Goal: Task Accomplishment & Management: Manage account settings

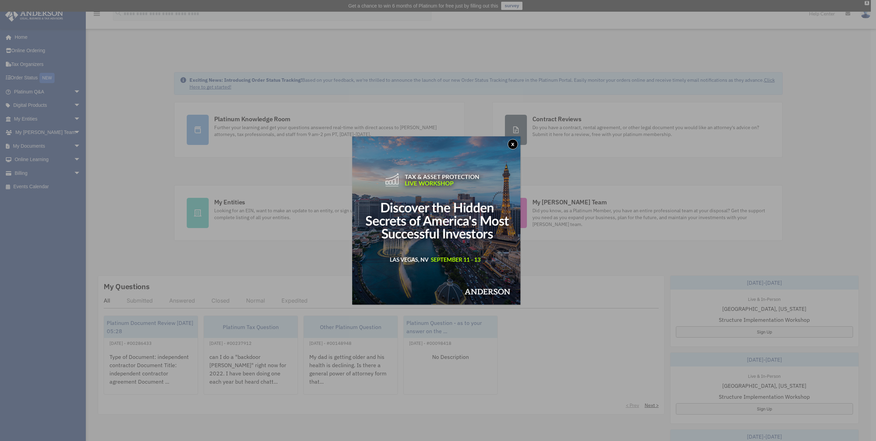
click at [514, 143] on button "x" at bounding box center [513, 144] width 10 height 10
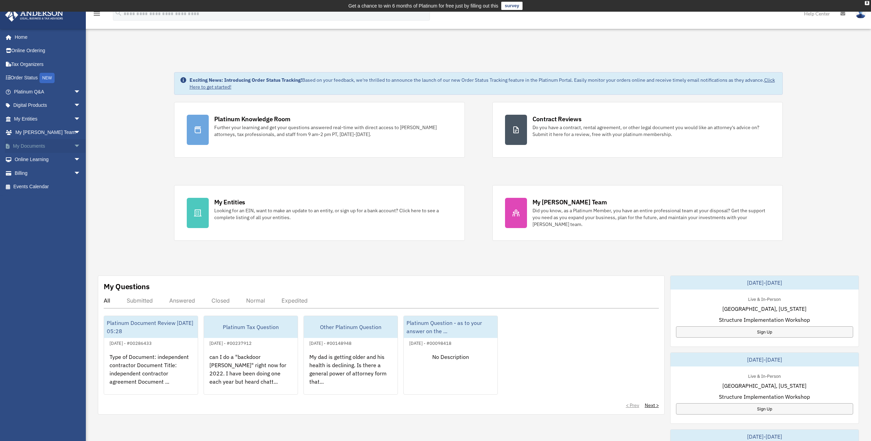
click at [39, 143] on link "My Documents arrow_drop_down" at bounding box center [48, 146] width 86 height 14
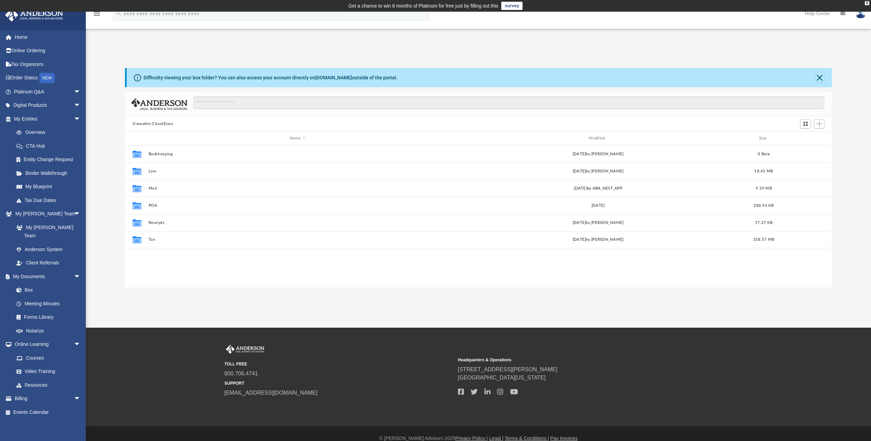
scroll to position [151, 702]
click at [26, 283] on link "Box" at bounding box center [50, 290] width 81 height 14
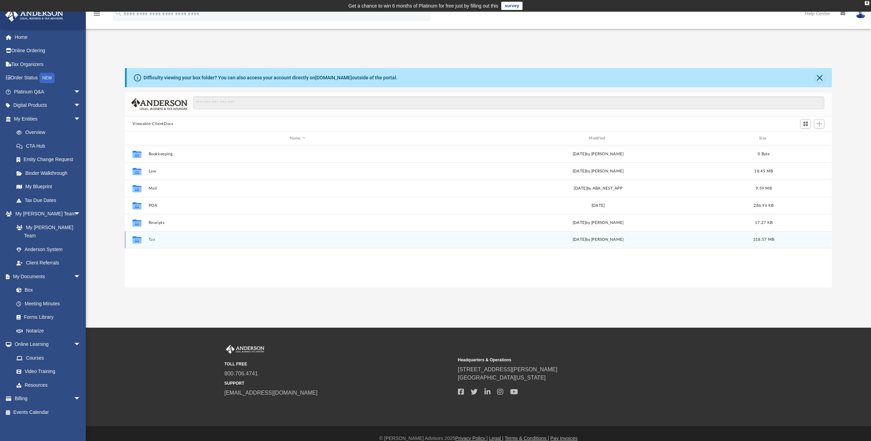
click at [145, 240] on div "Collaborated Folder" at bounding box center [136, 239] width 17 height 11
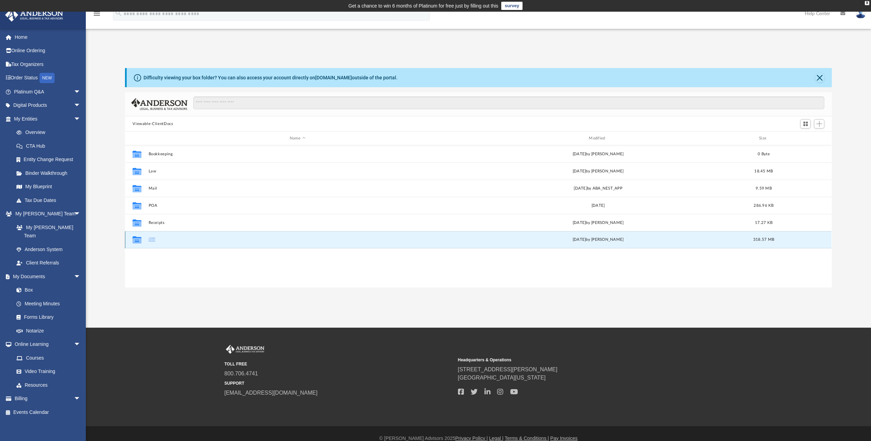
click at [145, 240] on div "Collaborated Folder" at bounding box center [136, 239] width 17 height 11
click at [144, 241] on div "Collaborated Folder" at bounding box center [136, 239] width 17 height 11
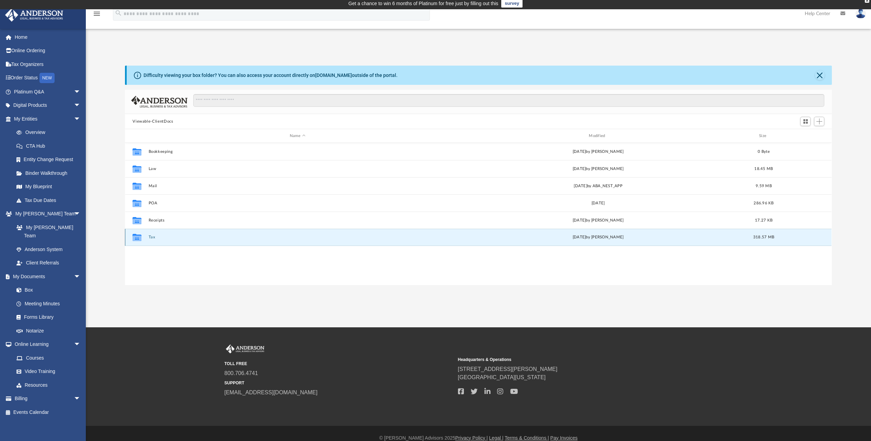
scroll to position [0, 0]
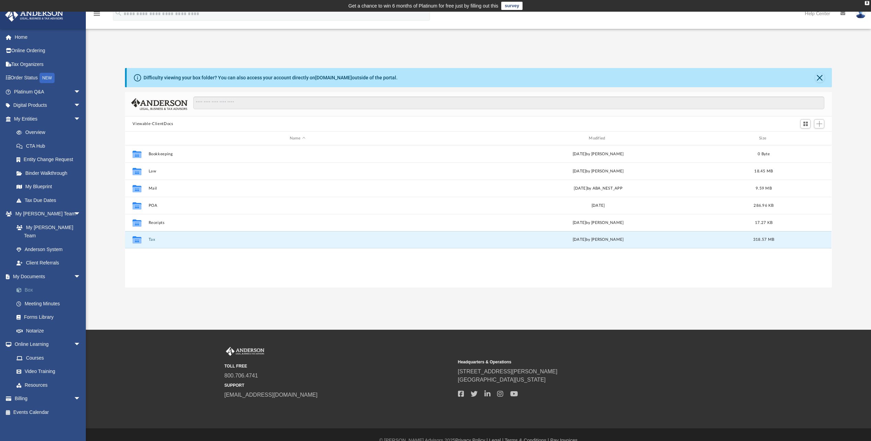
click at [22, 288] on span at bounding box center [22, 290] width 4 height 5
click at [149, 241] on button "Tax" at bounding box center [298, 239] width 298 height 4
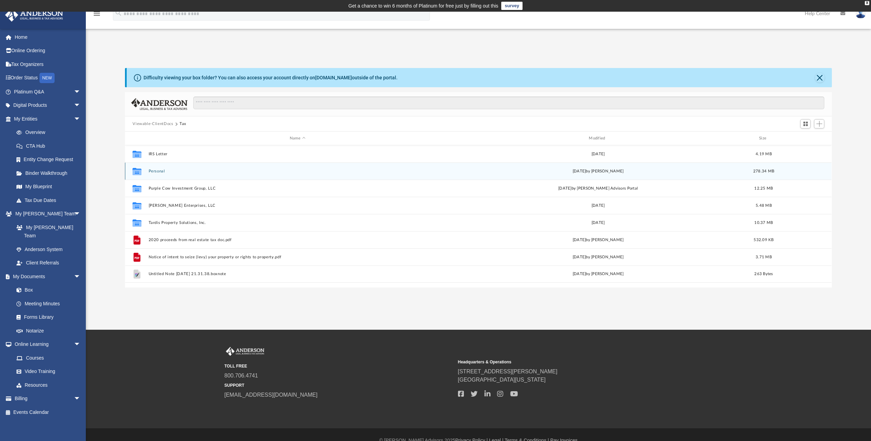
click at [149, 173] on button "Personal" at bounding box center [298, 171] width 298 height 4
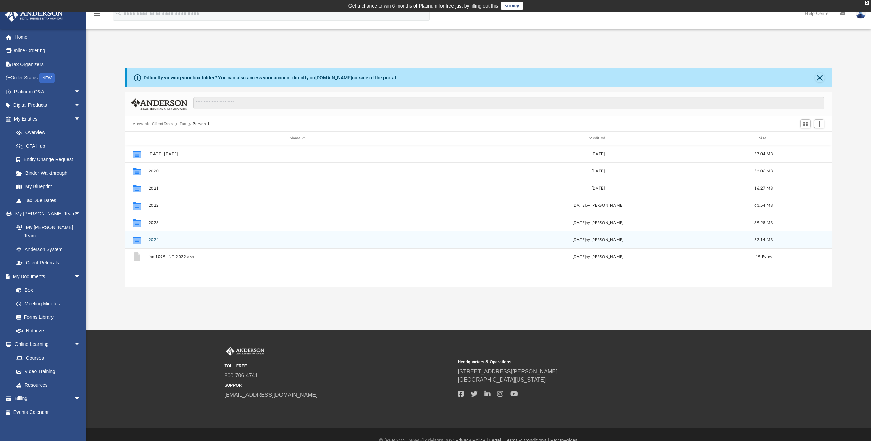
click at [151, 239] on button "2024" at bounding box center [298, 240] width 298 height 4
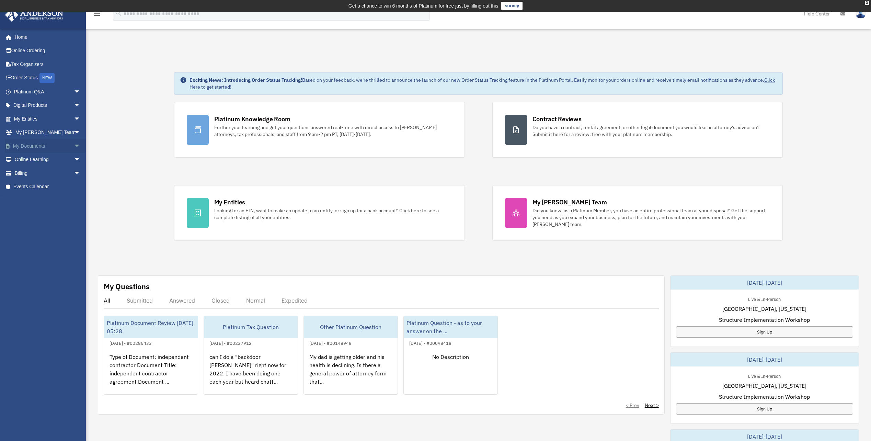
click at [52, 144] on link "My Documents arrow_drop_down" at bounding box center [48, 146] width 86 height 14
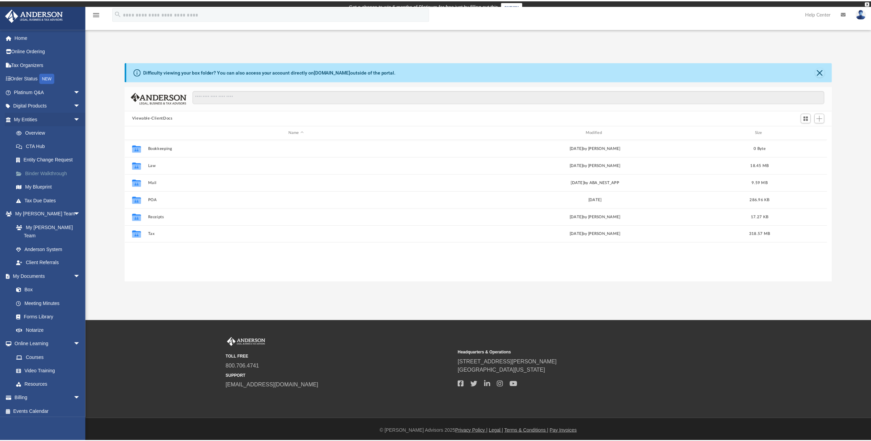
scroll to position [151, 702]
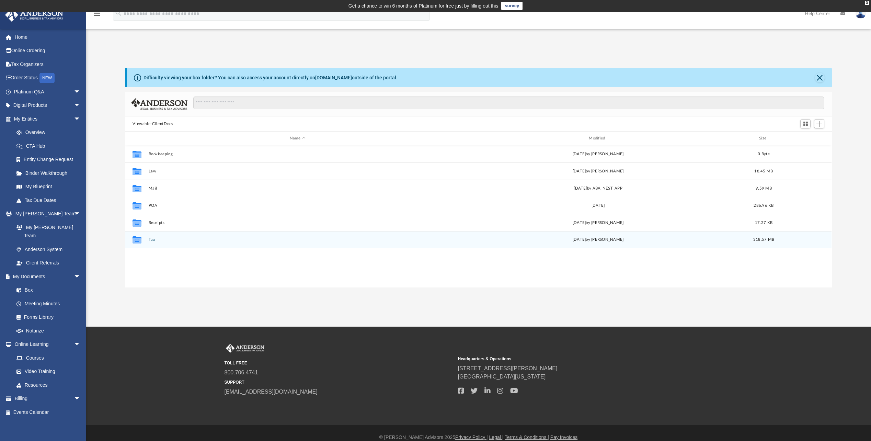
click at [153, 242] on div "Collaborated Folder Tax Mon Jul 21 2025 by Tiffany Smyth 318.57 MB" at bounding box center [478, 239] width 707 height 17
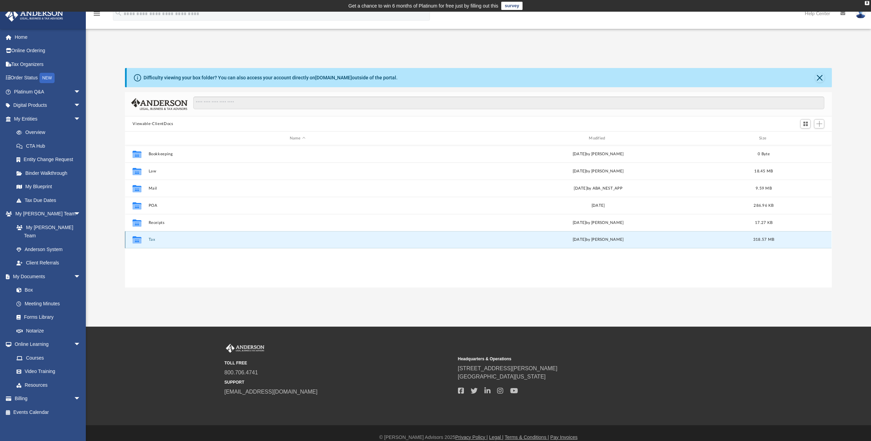
click at [137, 241] on icon "grid" at bounding box center [137, 240] width 9 height 5
click at [153, 239] on button "Tax" at bounding box center [298, 239] width 298 height 4
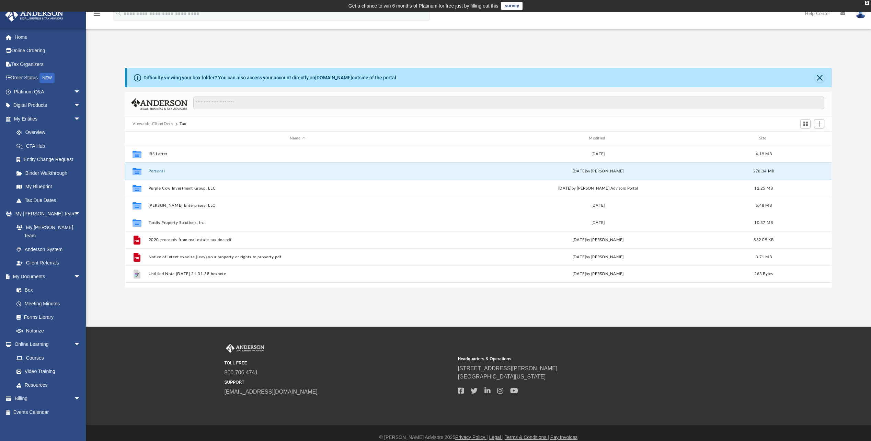
click at [153, 172] on button "Personal" at bounding box center [298, 171] width 298 height 4
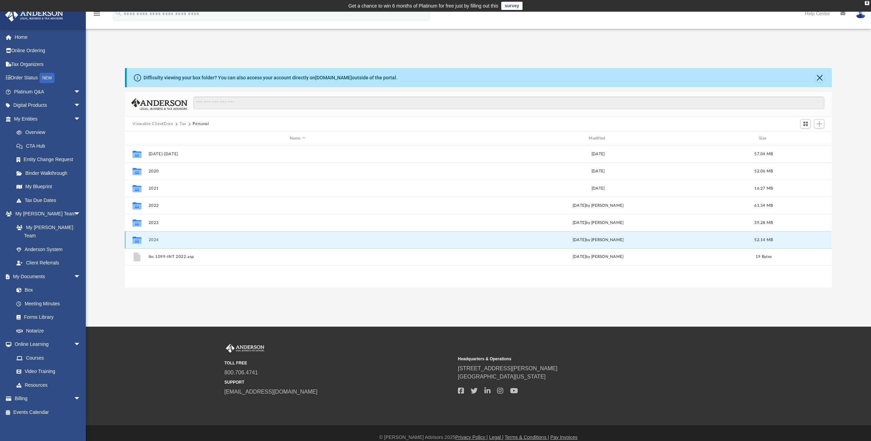
click at [151, 239] on button "2024" at bounding box center [298, 240] width 298 height 4
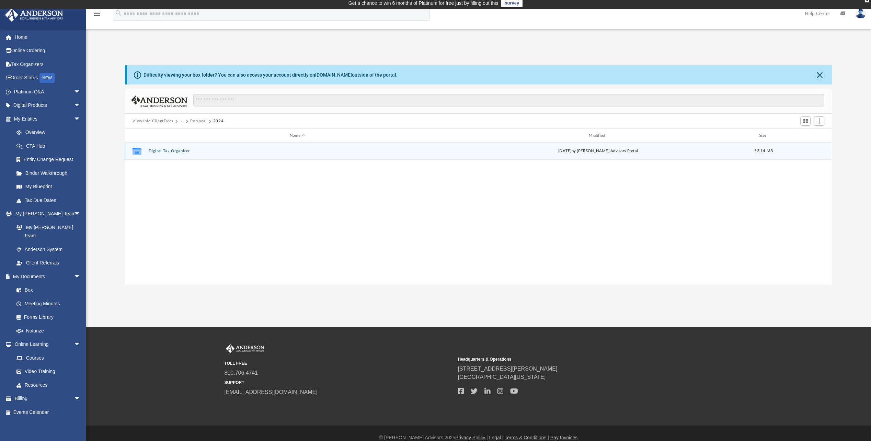
scroll to position [0, 0]
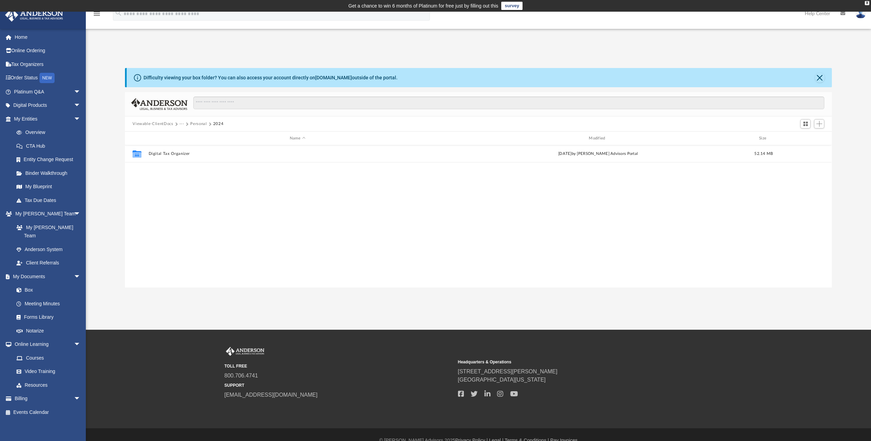
click at [200, 123] on button "Personal" at bounding box center [198, 124] width 16 height 6
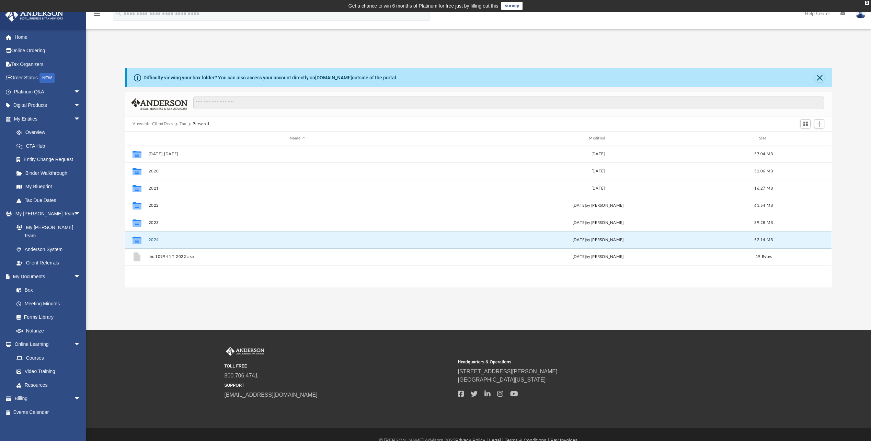
click at [156, 238] on button "2024" at bounding box center [298, 240] width 298 height 4
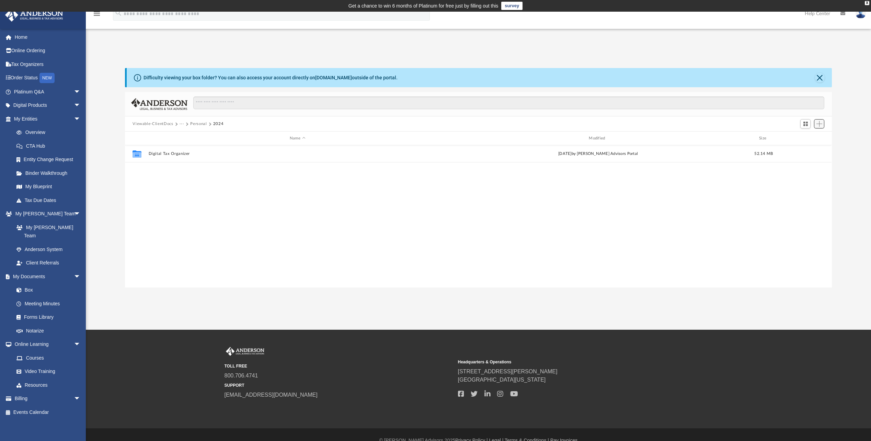
click at [820, 124] on span "Add" at bounding box center [819, 124] width 6 height 6
click at [804, 137] on li "Upload" at bounding box center [810, 137] width 22 height 7
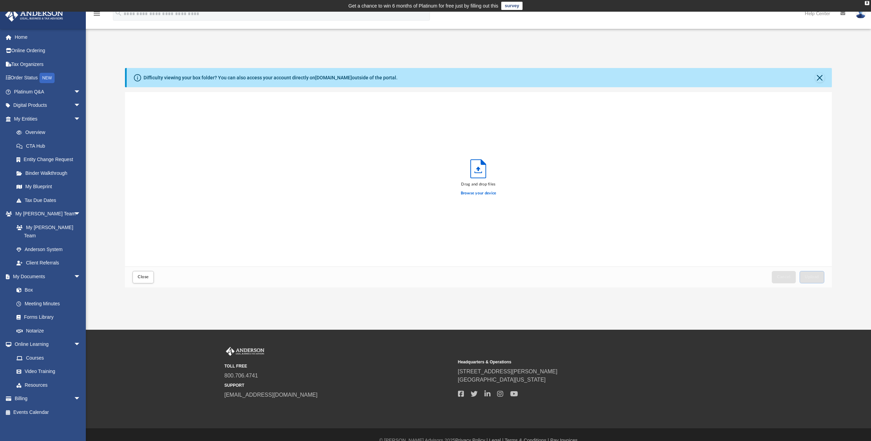
scroll to position [169, 702]
click at [818, 278] on span "Upload" at bounding box center [812, 277] width 14 height 4
click at [145, 278] on span "Close" at bounding box center [143, 277] width 11 height 4
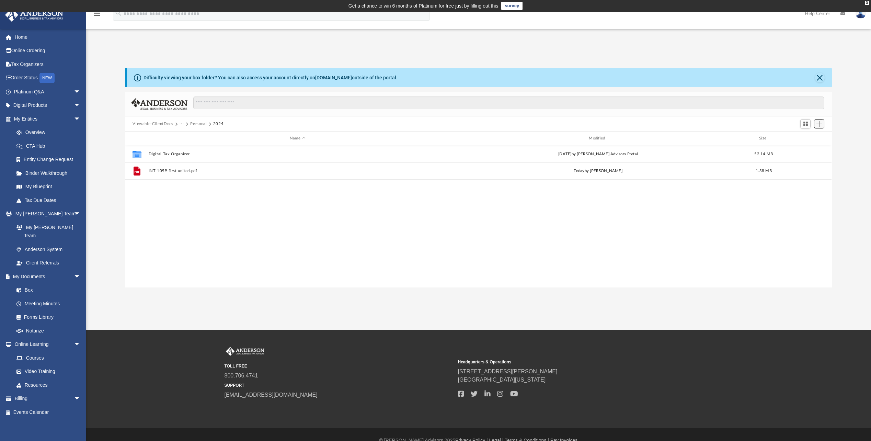
click at [821, 124] on span "Add" at bounding box center [819, 124] width 6 height 6
click at [812, 136] on li "Upload" at bounding box center [810, 137] width 22 height 7
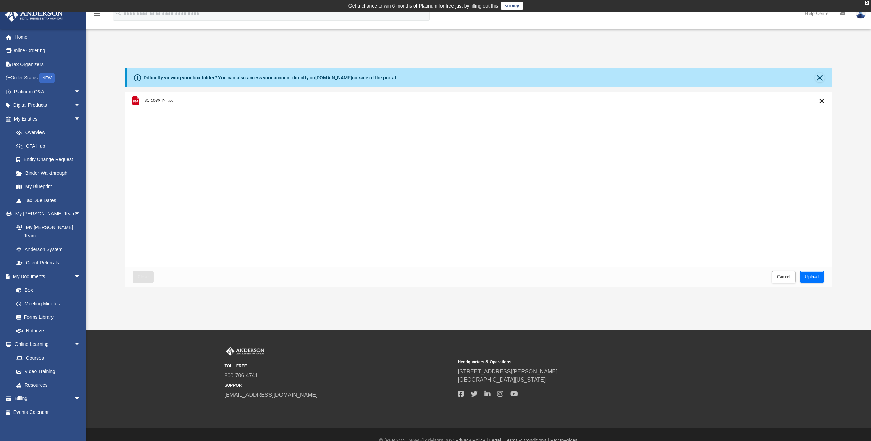
click at [815, 278] on span "Upload" at bounding box center [812, 277] width 14 height 4
click at [820, 80] on button "Close" at bounding box center [820, 78] width 10 height 10
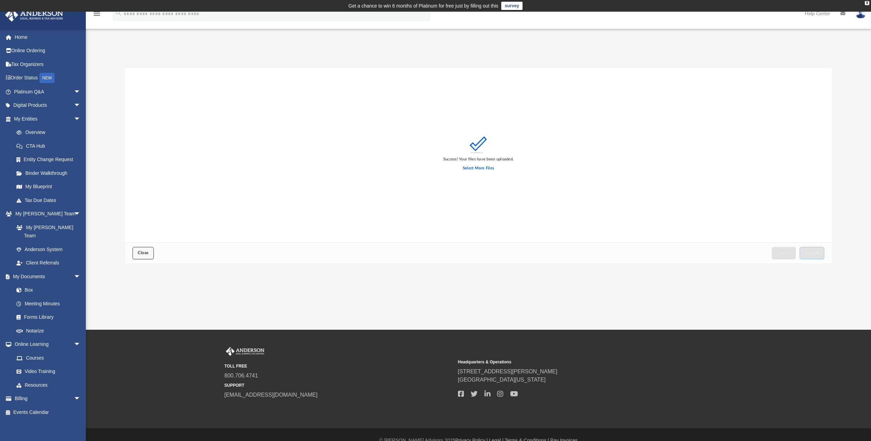
click at [140, 249] on button "Close" at bounding box center [143, 253] width 21 height 12
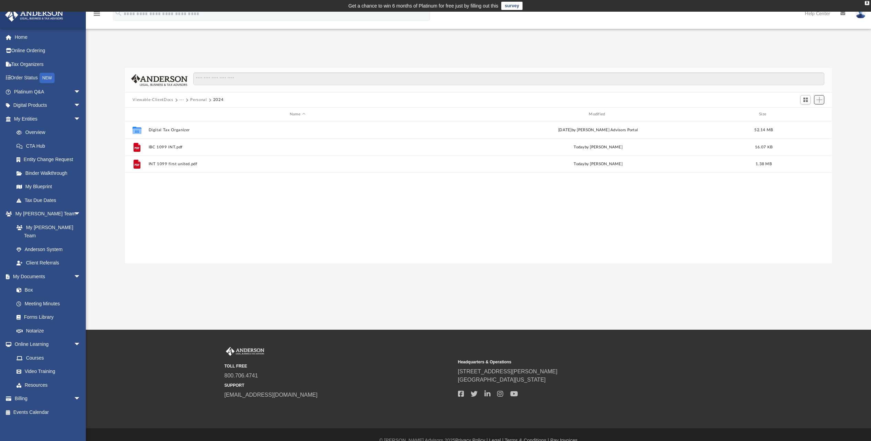
click at [822, 100] on button "Add" at bounding box center [819, 100] width 10 height 10
click at [804, 113] on li "Upload" at bounding box center [810, 113] width 22 height 7
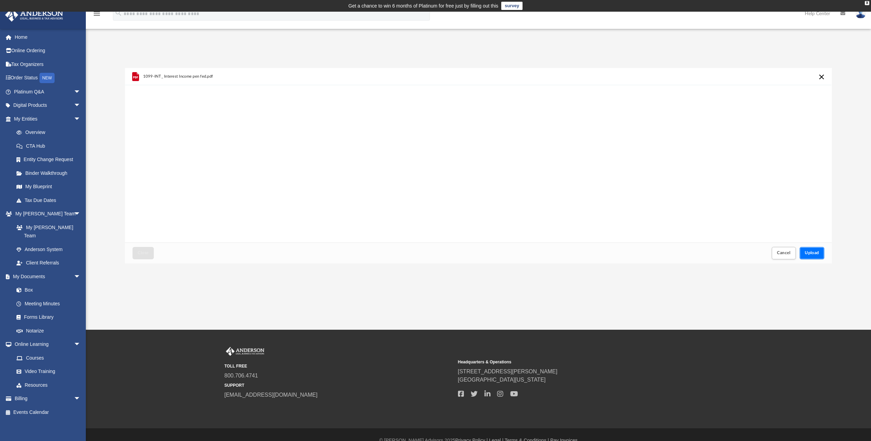
click at [808, 252] on span "Upload" at bounding box center [812, 253] width 14 height 4
click at [138, 251] on span "Close" at bounding box center [143, 253] width 11 height 4
